Goal: Complete application form

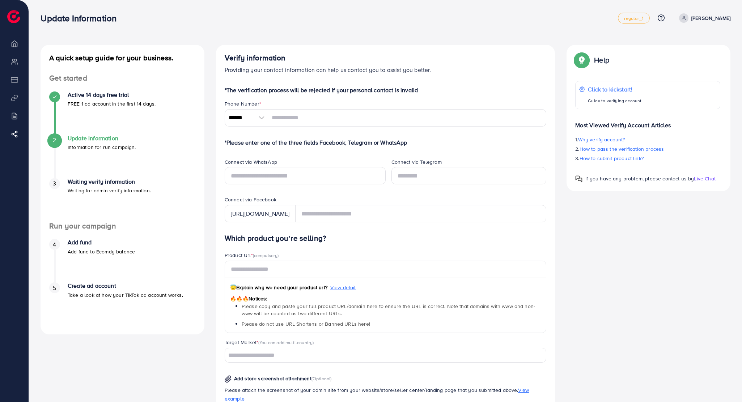
click at [16, 58] on li "My ad accounts" at bounding box center [14, 61] width 29 height 14
click at [15, 47] on li "Overview" at bounding box center [14, 43] width 29 height 14
click at [315, 111] on input "tel" at bounding box center [407, 117] width 279 height 17
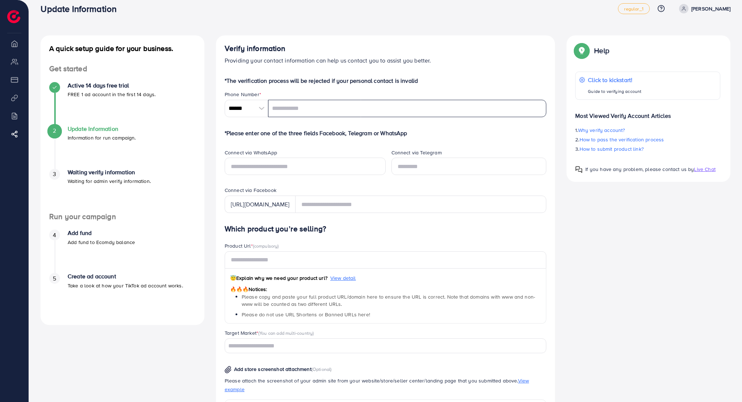
scroll to position [9, 0]
click at [454, 86] on form "*The verification process will be rejected if your personal contact is invalid …" at bounding box center [386, 312] width 322 height 470
click at [460, 85] on p "*The verification process will be rejected if your personal contact is invalid" at bounding box center [386, 81] width 322 height 9
click at [467, 80] on p "*The verification process will be rejected if your personal contact is invalid" at bounding box center [386, 81] width 322 height 9
click at [389, 111] on input "tel" at bounding box center [407, 108] width 279 height 17
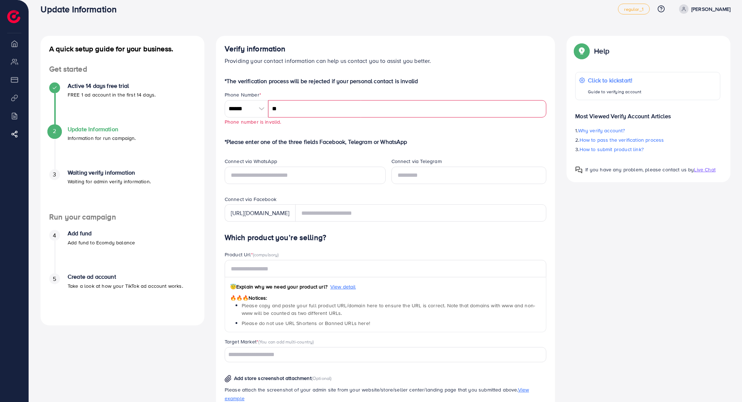
type input "*"
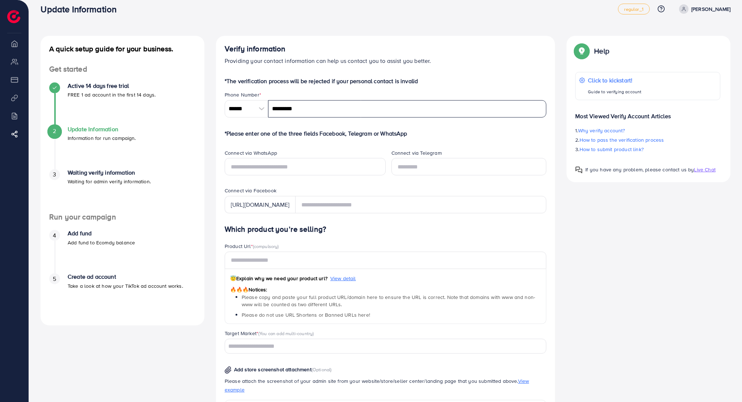
type input "*********"
click at [462, 187] on div "Connect via Telegram" at bounding box center [469, 168] width 167 height 38
click at [424, 185] on div "Connect via Telegram" at bounding box center [469, 168] width 167 height 38
click at [374, 245] on div "Product Url * (compulsory)" at bounding box center [386, 247] width 322 height 9
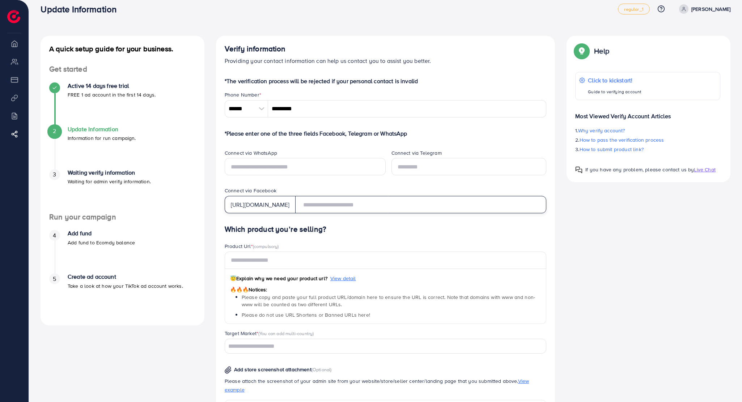
click at [339, 204] on input "text" at bounding box center [420, 204] width 251 height 17
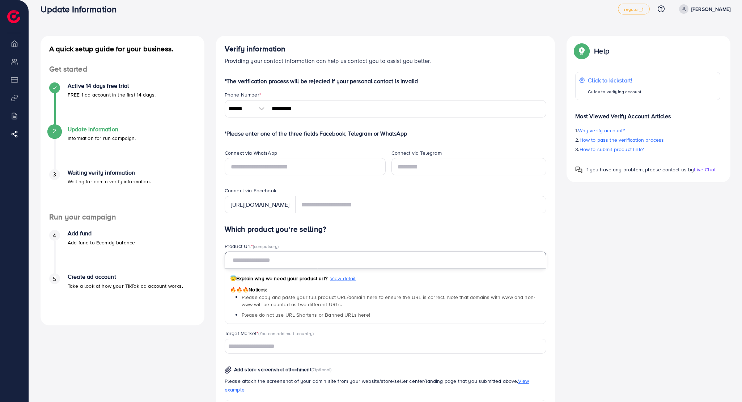
click at [289, 263] on input "text" at bounding box center [386, 260] width 322 height 17
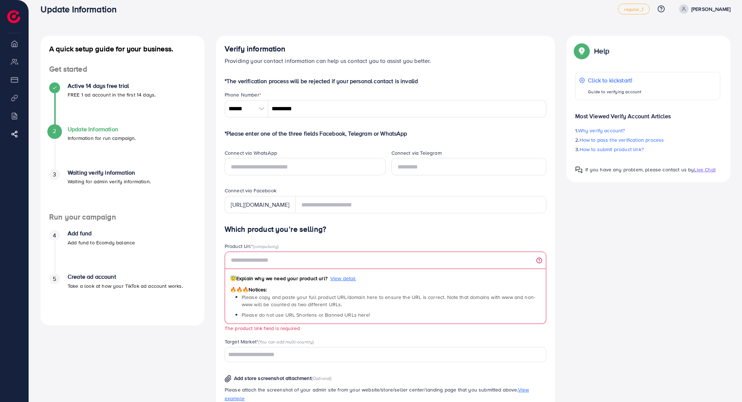
click at [306, 288] on div "😇 Explain why we need your product url? View detail 🔥🔥🔥 Notices: Please copy an…" at bounding box center [386, 296] width 322 height 55
click at [305, 282] on div "😇 Explain why we need your product url? View detail" at bounding box center [385, 279] width 311 height 11
click at [342, 276] on span "View detail" at bounding box center [343, 278] width 26 height 7
click at [342, 279] on span "View detail" at bounding box center [343, 278] width 26 height 7
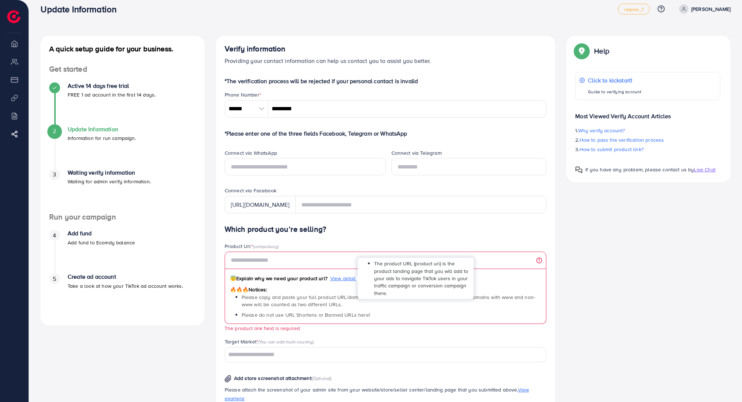
click at [342, 279] on span "View detail" at bounding box center [343, 278] width 26 height 7
click at [345, 278] on span "View detail" at bounding box center [343, 278] width 26 height 7
click at [340, 278] on span "View detail" at bounding box center [343, 278] width 26 height 7
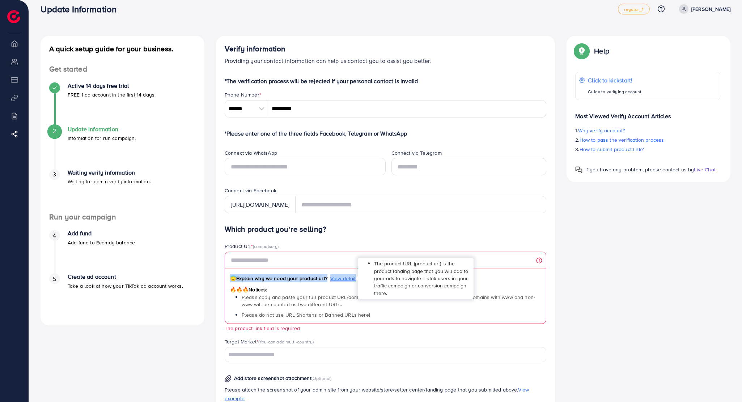
click at [337, 282] on div "😇 Explain why we need your product url? View detail" at bounding box center [385, 279] width 311 height 11
click at [354, 281] on span "View detail" at bounding box center [343, 278] width 26 height 7
click at [348, 279] on span "View detail" at bounding box center [343, 278] width 26 height 7
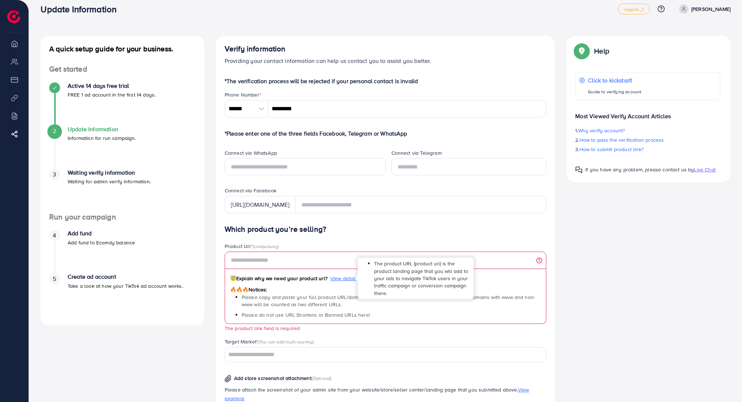
click at [348, 279] on span "View detail" at bounding box center [343, 278] width 26 height 7
select select "**"
drag, startPoint x: 320, startPoint y: 249, endPoint x: 323, endPoint y: 259, distance: 10.6
click at [321, 251] on div "Product Url * (compulsory)" at bounding box center [386, 247] width 322 height 9
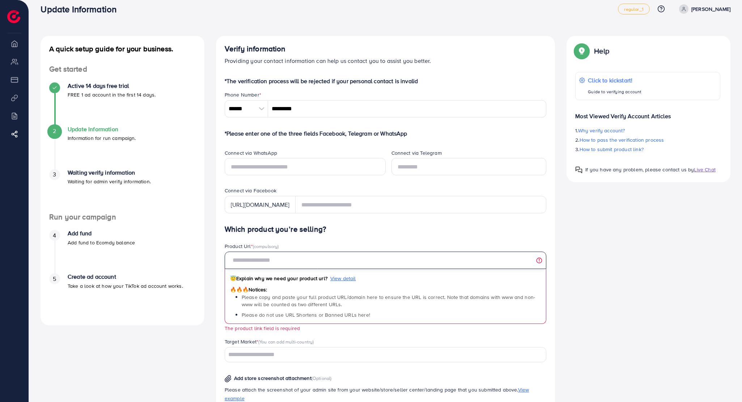
click at [323, 260] on input "text" at bounding box center [386, 260] width 322 height 17
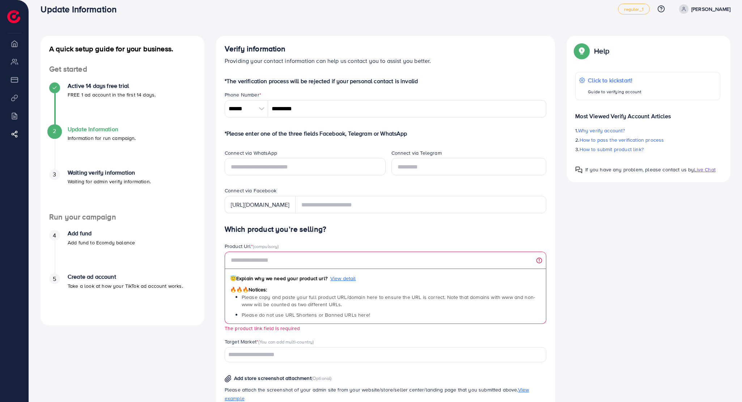
click at [266, 245] on span "(compulsory)" at bounding box center [266, 246] width 26 height 7
click at [321, 246] on div "Product Url * (compulsory)" at bounding box center [386, 247] width 322 height 9
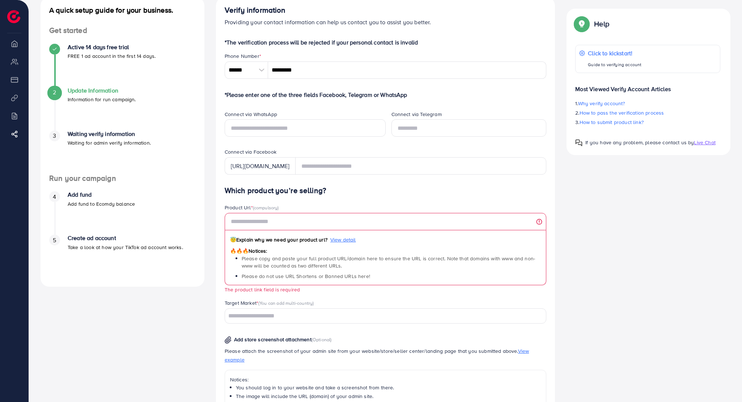
scroll to position [49, 0]
click at [291, 317] on input "Search for option" at bounding box center [381, 315] width 311 height 11
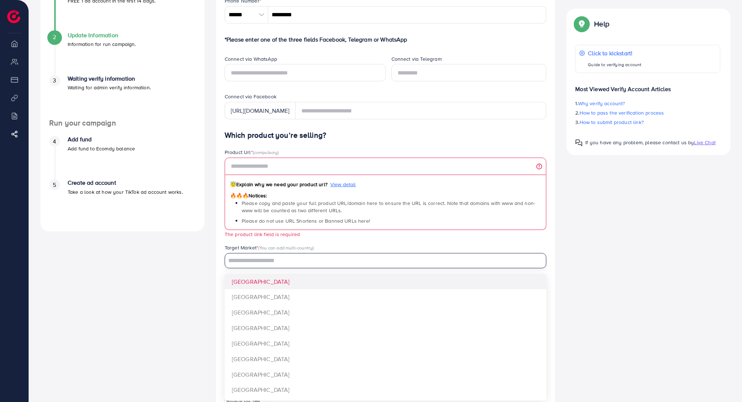
scroll to position [108, 0]
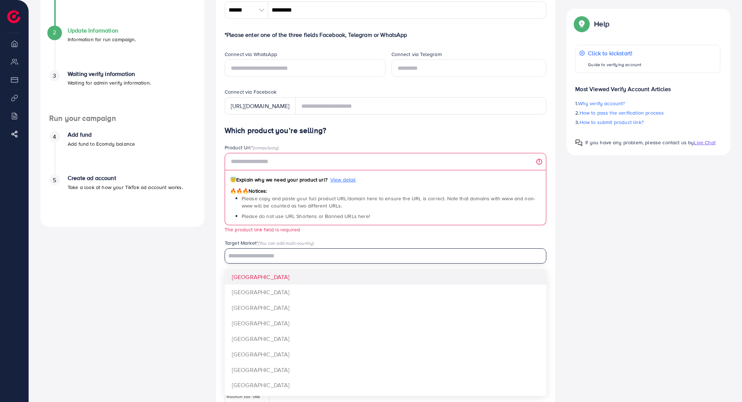
click at [272, 260] on input "Search for option" at bounding box center [381, 256] width 311 height 11
click at [267, 255] on input "Search for option" at bounding box center [381, 256] width 311 height 11
type input "*******"
type input "**********"
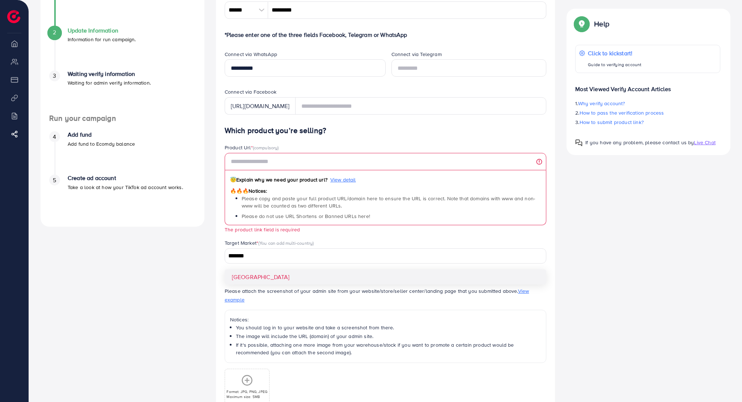
scroll to position [114, 0]
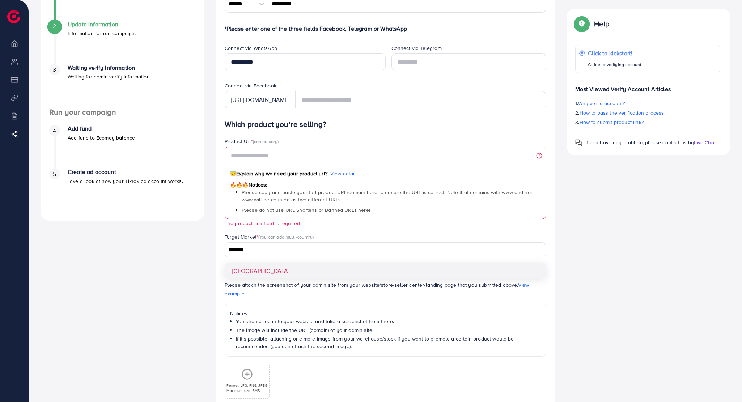
drag, startPoint x: 221, startPoint y: 266, endPoint x: 226, endPoint y: 266, distance: 5.4
click at [221, 266] on div "Add store screenshot attachment (Optional) Please attach the screenshot of your…" at bounding box center [386, 331] width 334 height 136
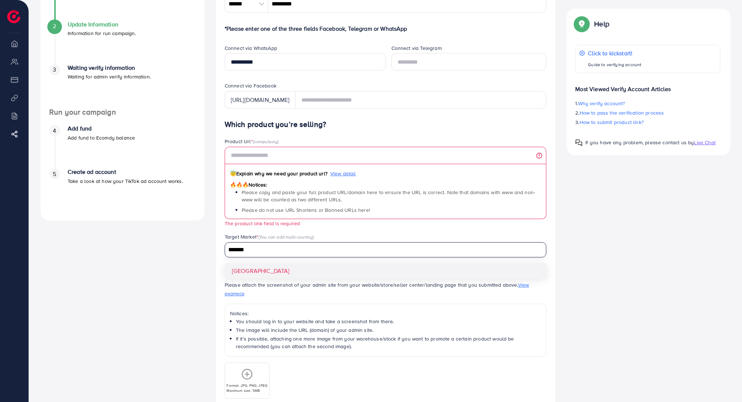
drag, startPoint x: 253, startPoint y: 252, endPoint x: 219, endPoint y: 254, distance: 33.7
click at [253, 252] on input "*******" at bounding box center [381, 250] width 311 height 11
click at [204, 260] on div "A quick setup guide for your business. Get started Active 14 days free trial FR…" at bounding box center [122, 194] width 175 height 527
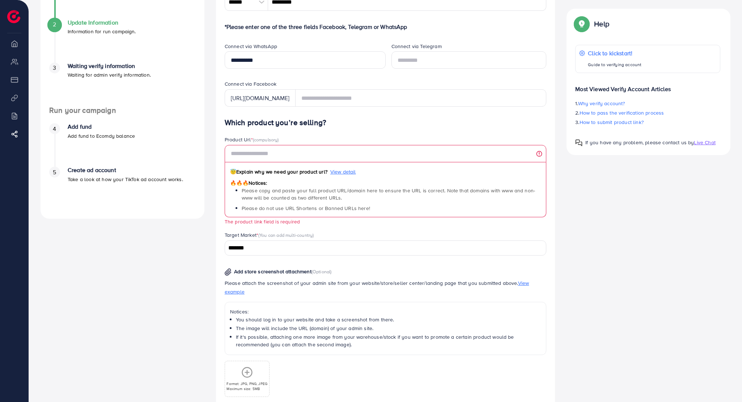
scroll to position [110, 0]
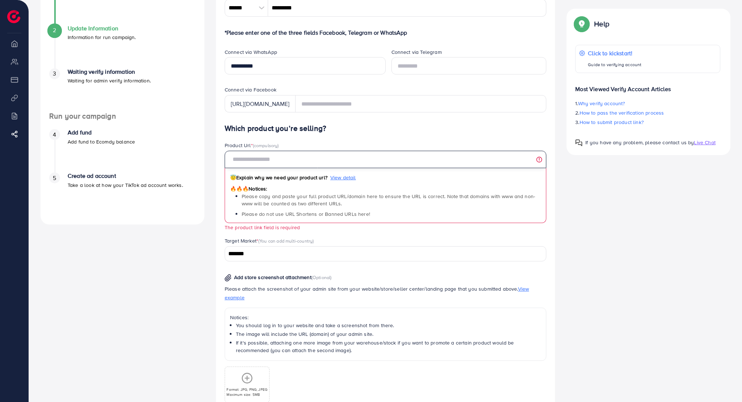
click at [267, 161] on input "text" at bounding box center [386, 159] width 322 height 17
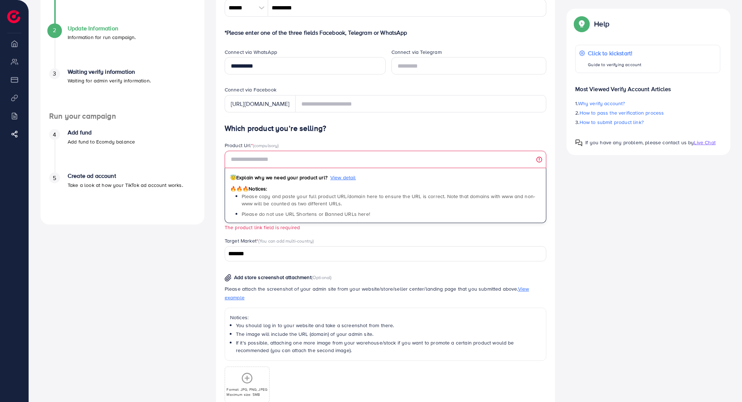
click at [570, 217] on div "A quick setup guide for your business. Get started Active 14 days free trial FR…" at bounding box center [385, 198] width 701 height 527
click at [166, 84] on div "3 Waiting verify information Waiting for admin verify information." at bounding box center [122, 76] width 147 height 17
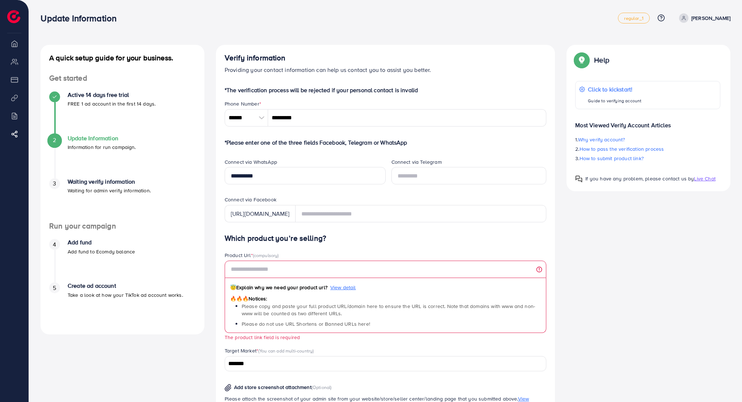
click at [168, 52] on div "A quick setup guide for your business. Get started Active 14 days free trial FR…" at bounding box center [123, 190] width 164 height 290
